Goal: Task Accomplishment & Management: Manage account settings

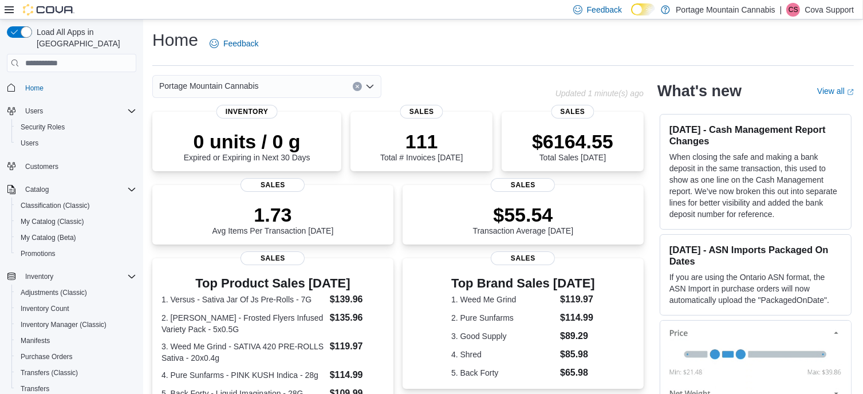
click at [292, 10] on div "Feedback Dark Mode Portage Mountain Cannabis | [PERSON_NAME] Support" at bounding box center [431, 9] width 863 height 19
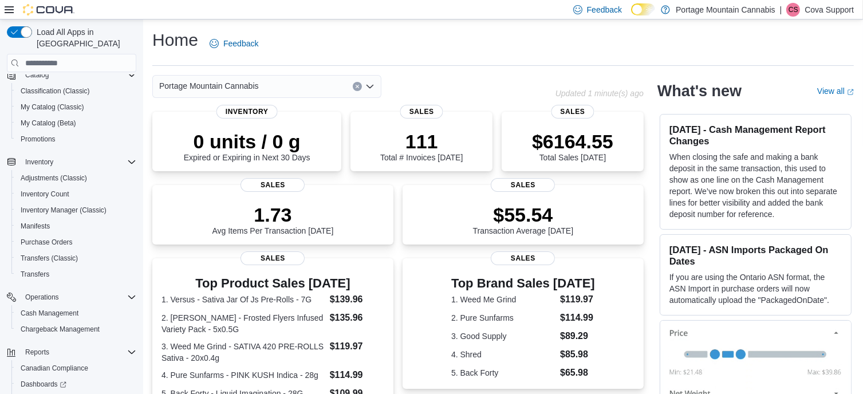
scroll to position [167, 0]
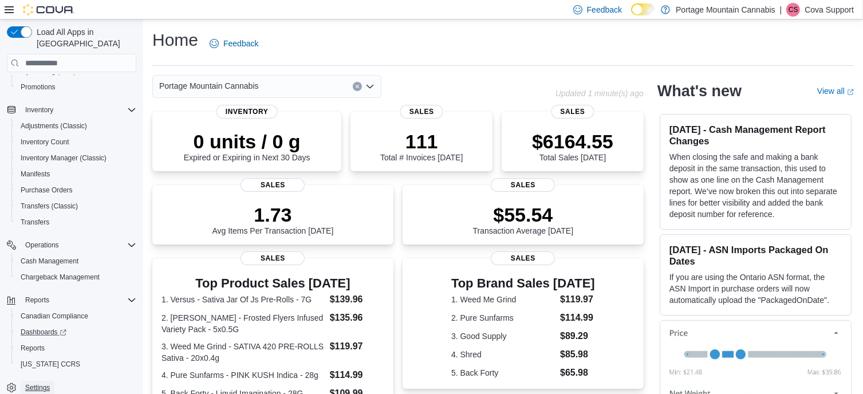
drag, startPoint x: 36, startPoint y: 373, endPoint x: 103, endPoint y: 328, distance: 80.9
click at [36, 383] on span "Settings" at bounding box center [37, 387] width 25 height 9
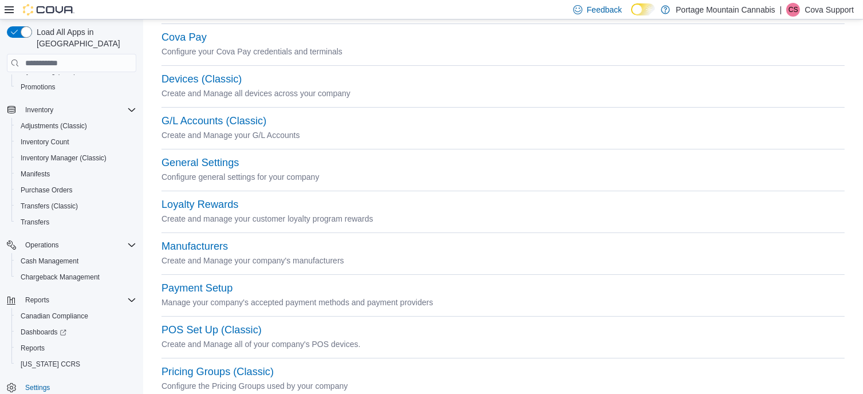
scroll to position [286, 0]
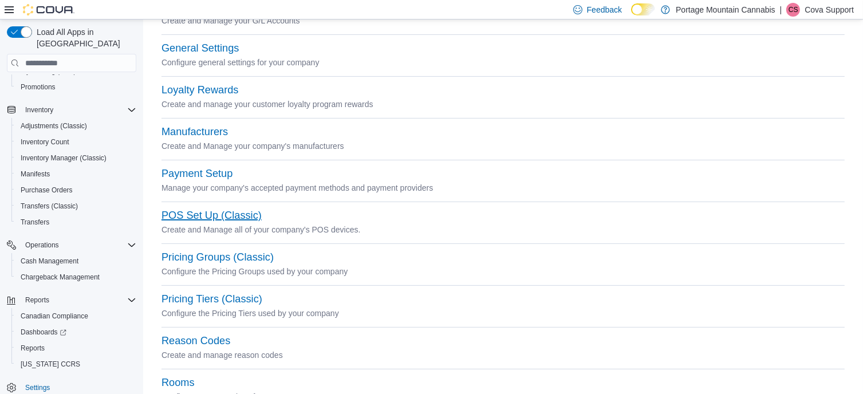
click at [195, 212] on button "POS Set Up (Classic)" at bounding box center [212, 216] width 100 height 12
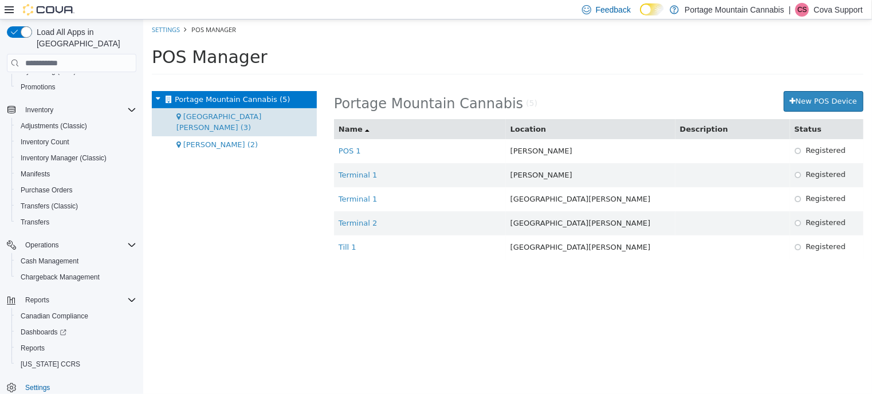
click at [210, 110] on div "[GEOGRAPHIC_DATA][PERSON_NAME] (3)" at bounding box center [233, 122] width 165 height 28
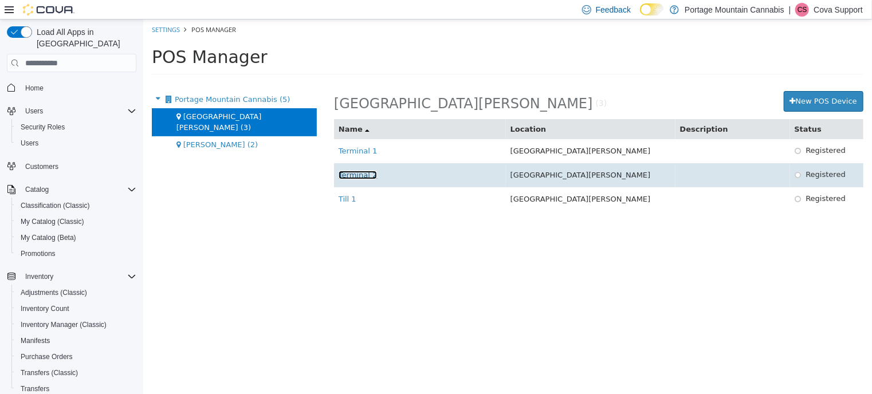
click at [349, 175] on link "Terminal 2" at bounding box center [357, 175] width 38 height 9
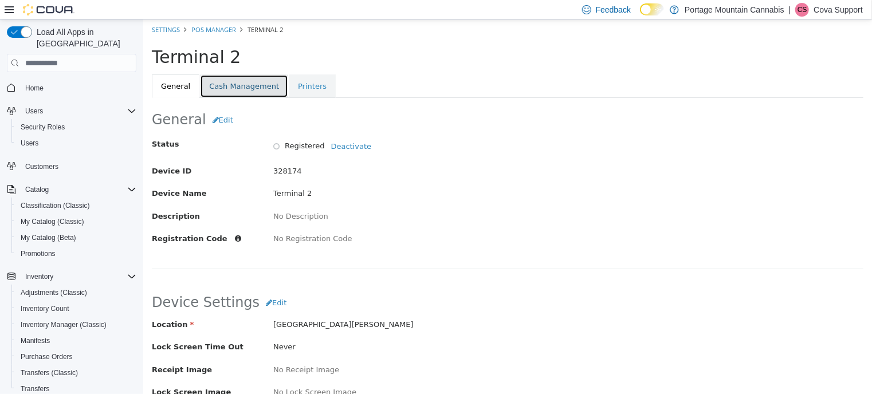
click at [237, 85] on link "Cash Management" at bounding box center [243, 86] width 88 height 24
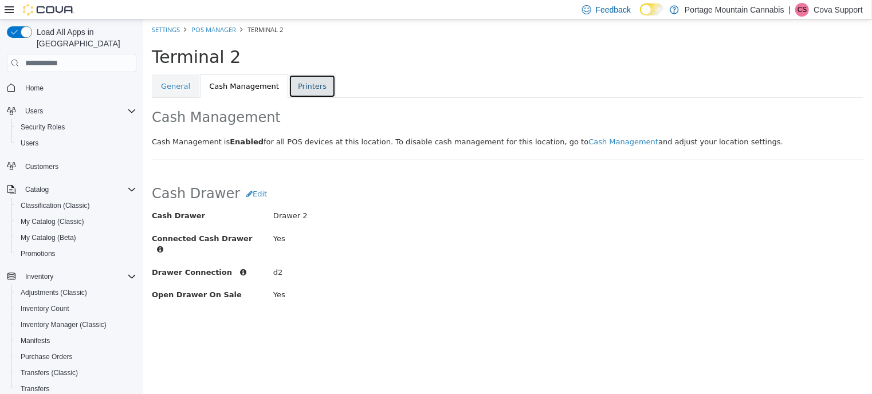
click at [308, 82] on link "Printers" at bounding box center [311, 86] width 47 height 24
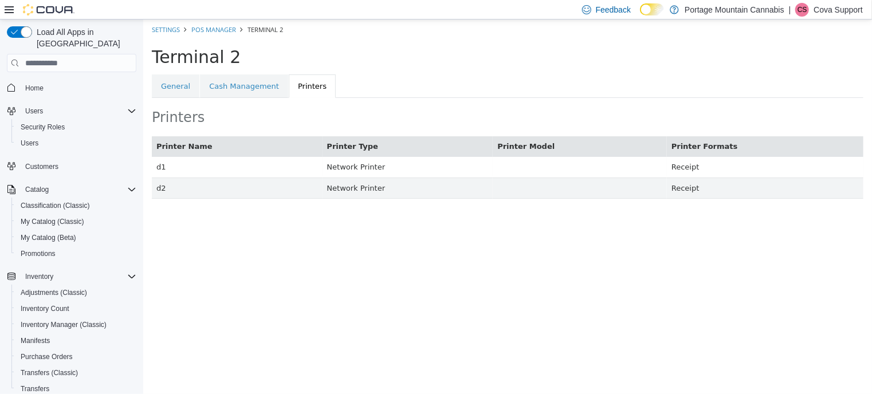
click at [456, 9] on div "Feedback Dark Mode Portage Mountain Cannabis | [PERSON_NAME] Support" at bounding box center [436, 9] width 872 height 19
drag, startPoint x: 684, startPoint y: 9, endPoint x: 749, endPoint y: 12, distance: 65.4
click at [749, 12] on div "Feedback Dark Mode Portage Mountain Cannabis | [PERSON_NAME] Support" at bounding box center [719, 9] width 285 height 23
copy p "[GEOGRAPHIC_DATA]"
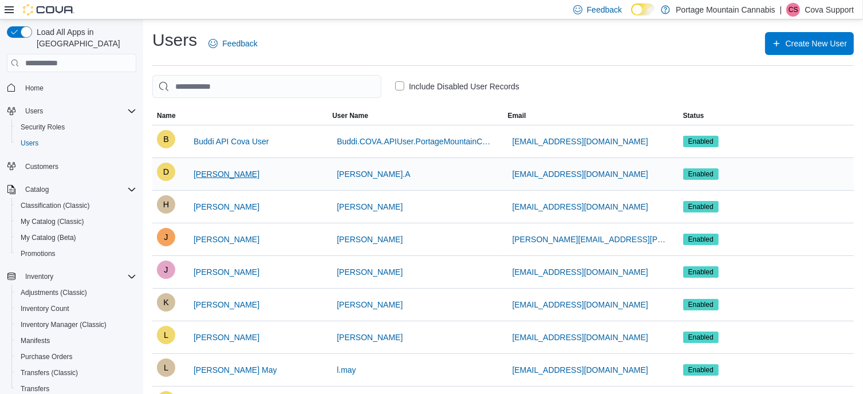
drag, startPoint x: 261, startPoint y: 174, endPoint x: 193, endPoint y: 169, distance: 67.8
click at [193, 169] on div "D Duane Anderson" at bounding box center [240, 174] width 166 height 23
copy span "Duane Anderson"
drag, startPoint x: 629, startPoint y: 174, endPoint x: 516, endPoint y: 168, distance: 113.6
click at [516, 168] on button "duane76anderson@gmail.com" at bounding box center [580, 174] width 145 height 23
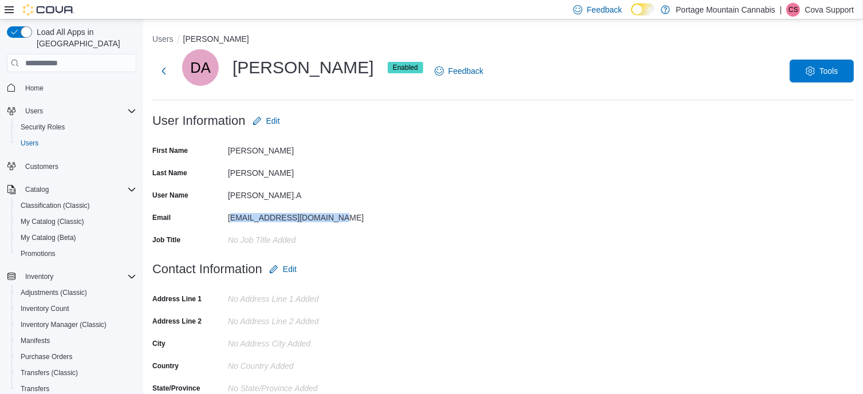
drag, startPoint x: 233, startPoint y: 216, endPoint x: 336, endPoint y: 213, distance: 103.7
click at [336, 213] on div "duane76anderson@gmail.com" at bounding box center [304, 215] width 153 height 14
copy div "uane76anderson@gmail.com"
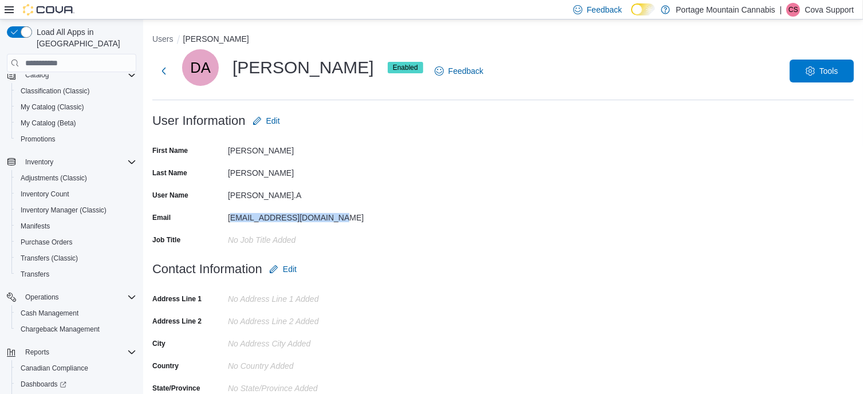
scroll to position [167, 0]
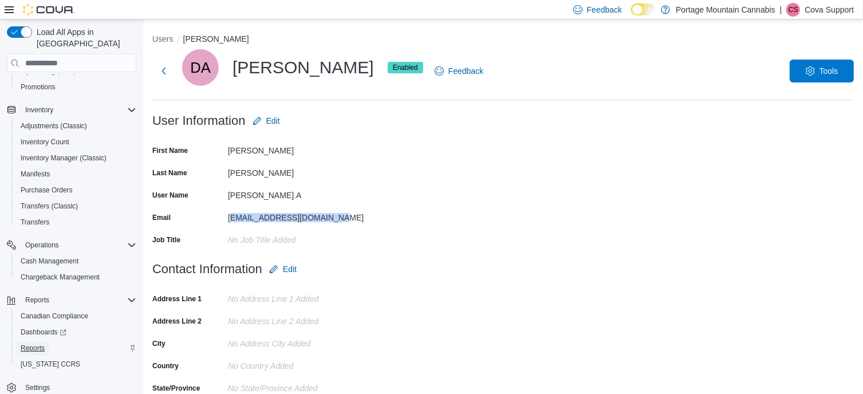
click at [41, 344] on span "Reports" at bounding box center [33, 348] width 24 height 9
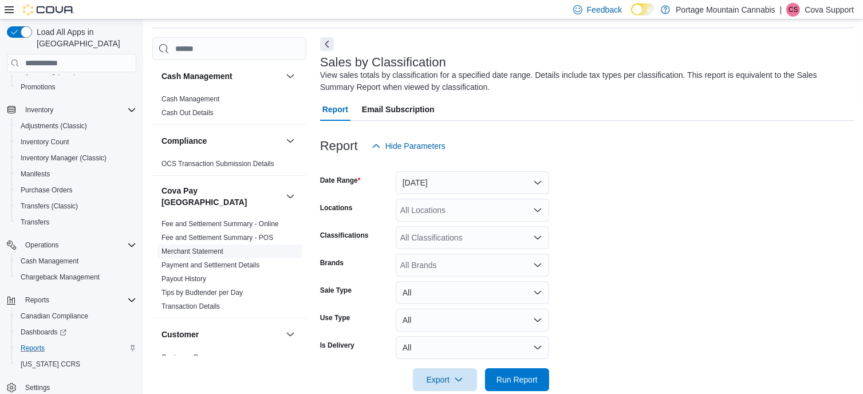
scroll to position [38, 0]
